Goal: Check status: Check status

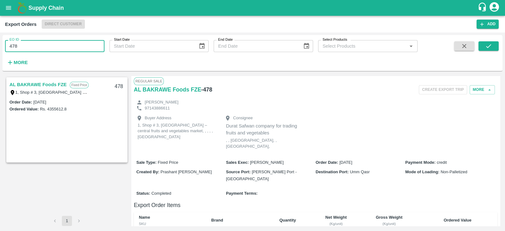
click at [68, 50] on input "478" at bounding box center [54, 46] width 99 height 12
type input "413"
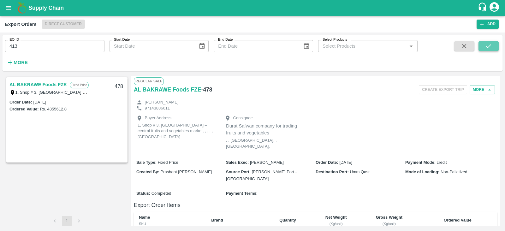
click at [492, 51] on button "submit" at bounding box center [489, 45] width 20 height 9
click at [75, 85] on link "ALNUR PROJECTS DEVELOPMENT" at bounding box center [48, 84] width 79 height 8
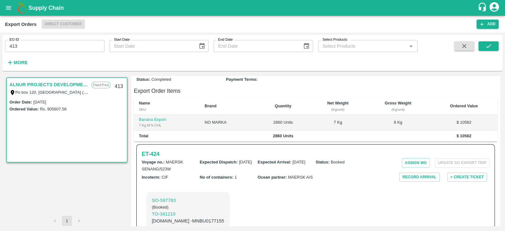
scroll to position [143, 0]
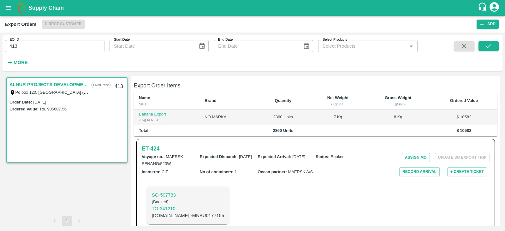
click at [152, 144] on h6 "ET- 424" at bounding box center [151, 148] width 18 height 9
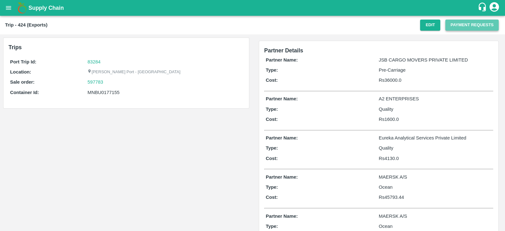
click at [457, 25] on button "Payment Requests" at bounding box center [471, 25] width 53 height 11
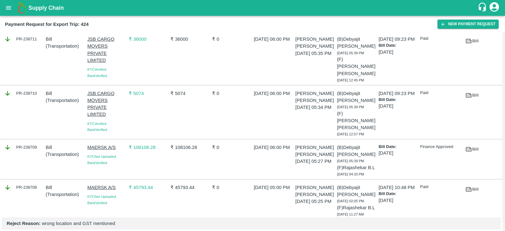
scroll to position [104, 0]
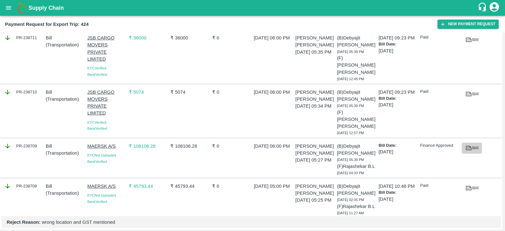
click at [469, 146] on icon at bounding box center [469, 148] width 6 height 5
click at [468, 186] on icon at bounding box center [469, 187] width 5 height 3
click at [470, 146] on icon at bounding box center [468, 148] width 7 height 7
click at [474, 145] on link "Bill" at bounding box center [472, 148] width 20 height 11
click at [472, 143] on link "Bill" at bounding box center [472, 148] width 20 height 11
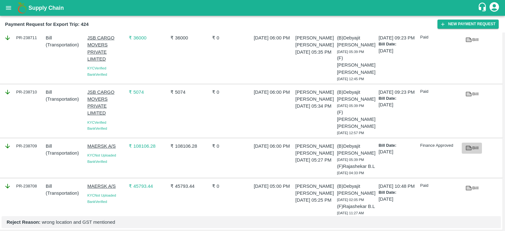
click at [470, 145] on icon at bounding box center [468, 148] width 7 height 7
drag, startPoint x: 416, startPoint y: 138, endPoint x: 450, endPoint y: 140, distance: 33.5
click at [450, 140] on div "PR-238709 Bill ( Transportation ) MAERSK A/S KYC Not Uploaded Bank Verified ₹ 1…" at bounding box center [251, 158] width 503 height 39
click at [450, 143] on p "Finance Approved" at bounding box center [439, 146] width 39 height 6
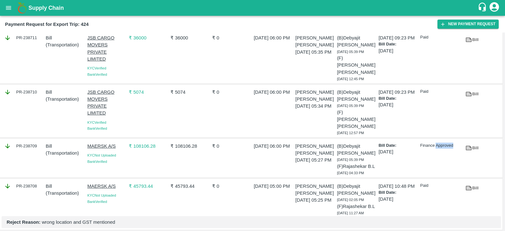
click at [450, 143] on p "Finance Approved" at bounding box center [439, 146] width 39 height 6
copy div "Finance Approved Bill"
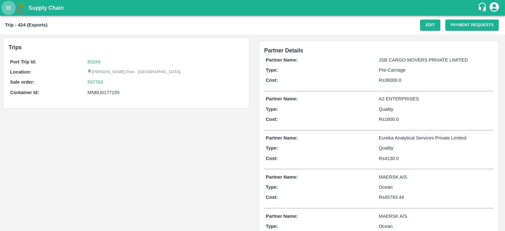
click at [11, 6] on icon "open drawer" at bounding box center [8, 7] width 7 height 7
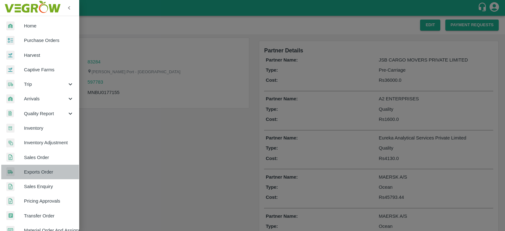
click at [51, 170] on span "Exports Order" at bounding box center [49, 172] width 50 height 7
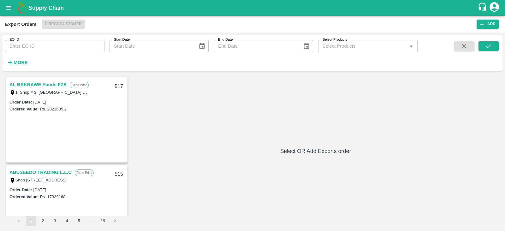
click at [59, 43] on input "EO ID" at bounding box center [54, 46] width 99 height 12
click at [487, 47] on icon "submit" at bounding box center [488, 46] width 7 height 7
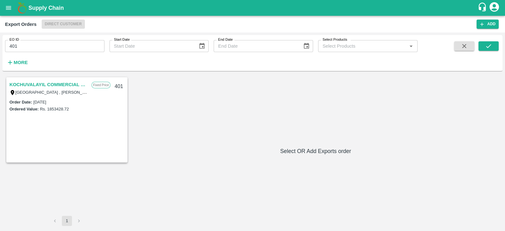
click at [28, 82] on link "KOCHUVALAYIL COMMERCIAL CENTRE LLC" at bounding box center [48, 84] width 79 height 8
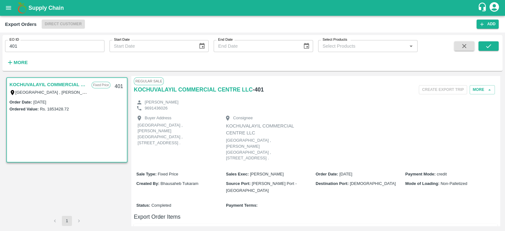
scroll to position [137, 0]
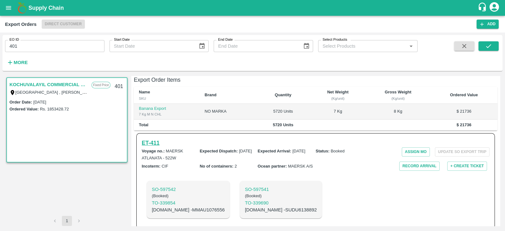
click at [155, 139] on h6 "ET- 411" at bounding box center [151, 143] width 18 height 9
click at [90, 44] on input "401" at bounding box center [54, 46] width 99 height 12
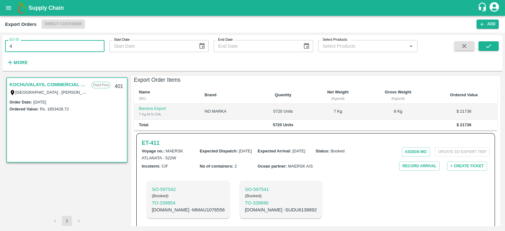
type input "4"
type input "389"
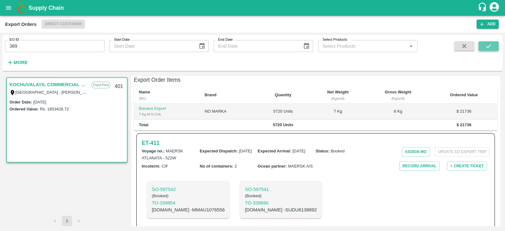
click at [491, 46] on icon "submit" at bounding box center [488, 46] width 7 height 7
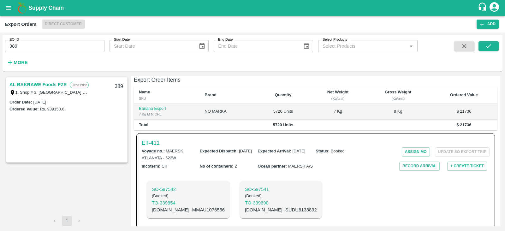
click at [61, 84] on link "AL BAKRAWE Foods FZE" at bounding box center [37, 84] width 57 height 8
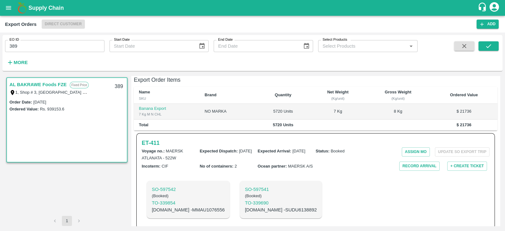
scroll to position [130, 0]
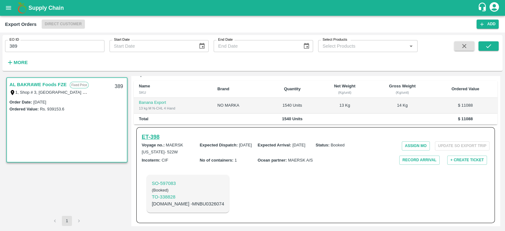
click at [156, 137] on h6 "ET- 398" at bounding box center [151, 137] width 18 height 9
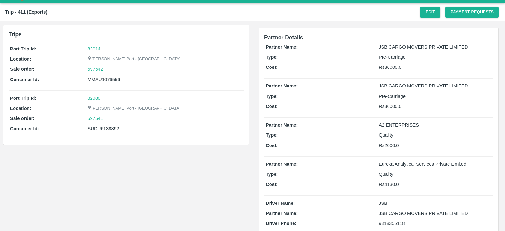
scroll to position [13, 0]
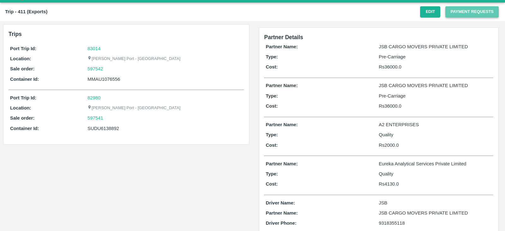
click at [462, 14] on button "Payment Requests" at bounding box center [471, 11] width 53 height 11
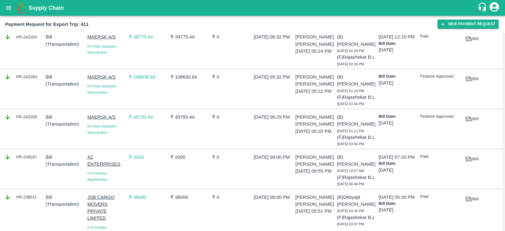
scroll to position [50, 0]
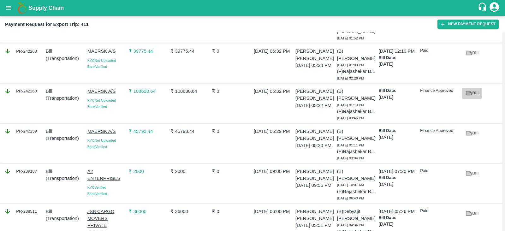
click at [472, 99] on link "Bill" at bounding box center [472, 93] width 20 height 11
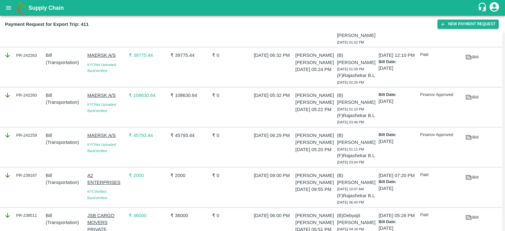
scroll to position [46, 0]
click at [478, 143] on link "Bill" at bounding box center [472, 137] width 20 height 11
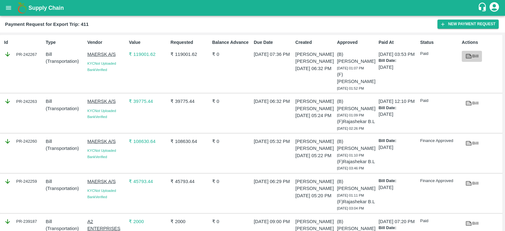
click at [467, 57] on icon at bounding box center [469, 56] width 5 height 3
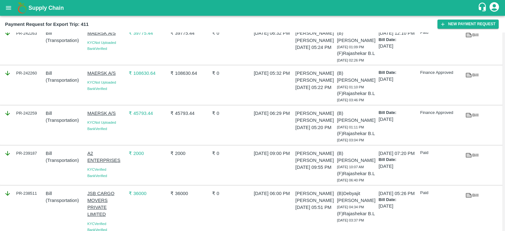
scroll to position [72, 0]
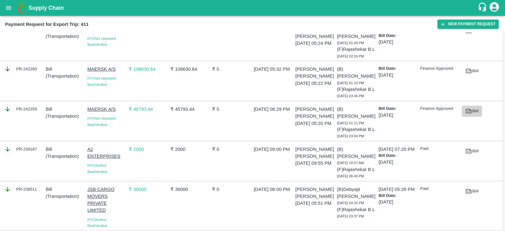
click at [475, 117] on link "Bill" at bounding box center [472, 111] width 20 height 11
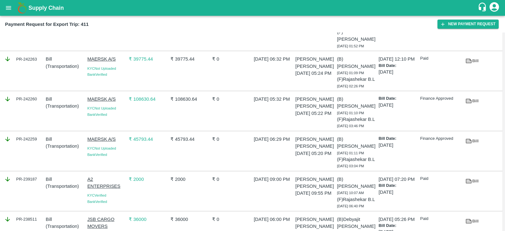
scroll to position [42, 0]
click at [469, 104] on icon at bounding box center [469, 101] width 5 height 3
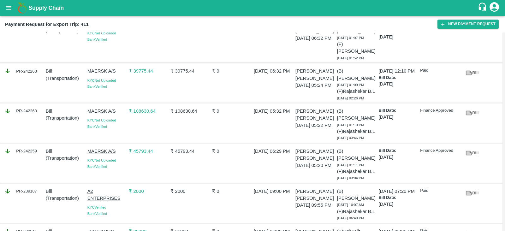
scroll to position [29, 0]
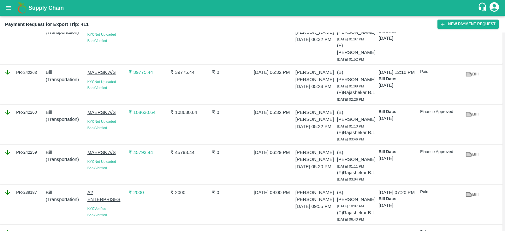
click at [430, 115] on p "Finance Approved" at bounding box center [439, 112] width 39 height 6
copy div "Finance Approved Bill"
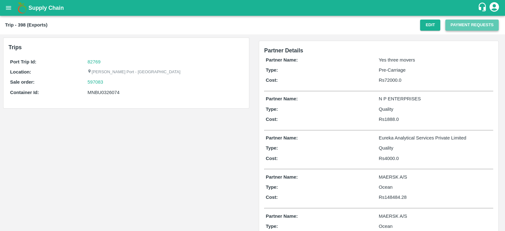
click at [474, 23] on button "Payment Requests" at bounding box center [471, 25] width 53 height 11
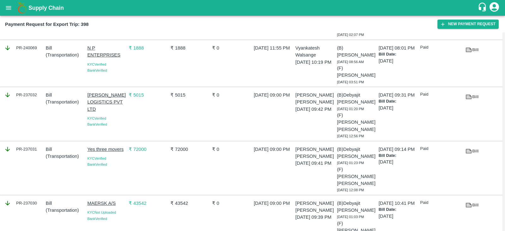
scroll to position [79, 0]
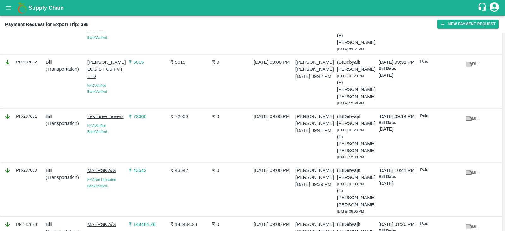
click at [470, 224] on icon at bounding box center [469, 226] width 6 height 5
click at [476, 167] on link "Bill" at bounding box center [472, 172] width 20 height 11
click at [424, 116] on div "Paid" at bounding box center [439, 135] width 42 height 50
copy p "Paid"
